Goal: Task Accomplishment & Management: Manage account settings

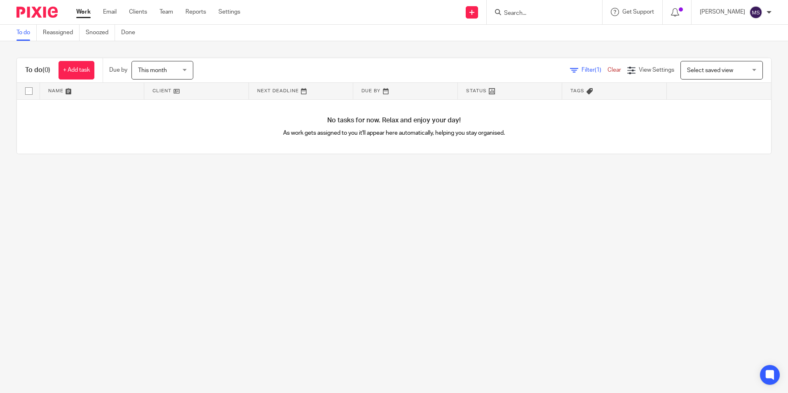
click at [88, 14] on link "Work" at bounding box center [83, 12] width 14 height 8
click at [525, 13] on input "Search" at bounding box center [540, 13] width 74 height 7
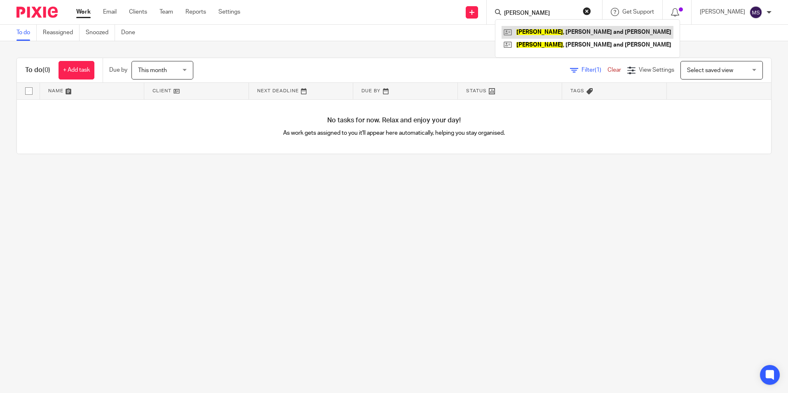
type input "henderson"
click at [548, 28] on link at bounding box center [587, 32] width 172 height 12
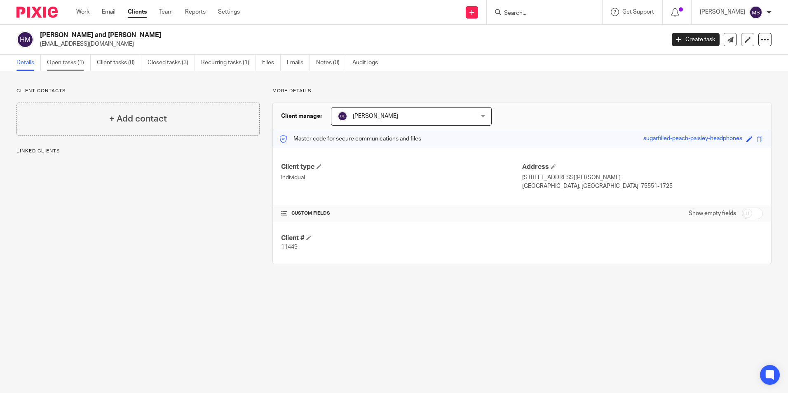
click at [68, 62] on link "Open tasks (1)" at bounding box center [69, 63] width 44 height 16
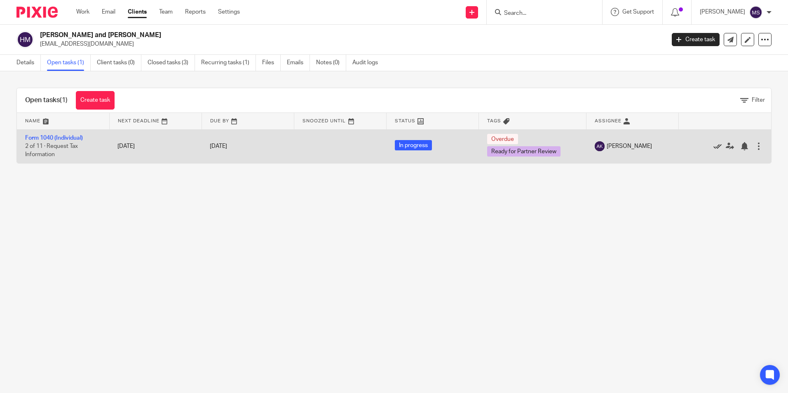
click at [713, 144] on icon at bounding box center [717, 146] width 8 height 8
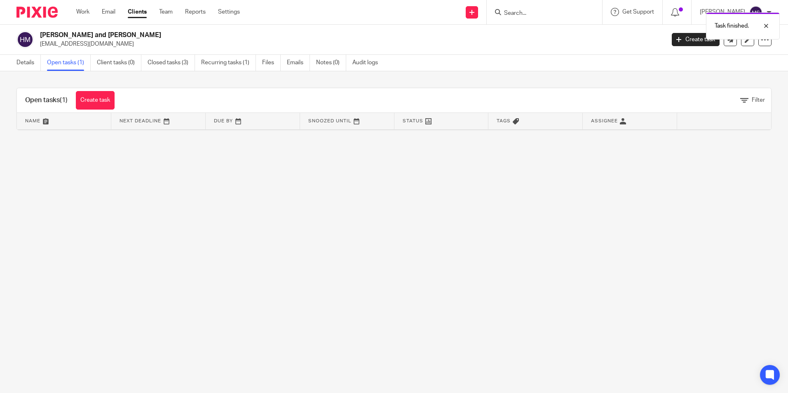
click at [67, 63] on link "Open tasks (1)" at bounding box center [69, 63] width 44 height 16
